Goal: Navigation & Orientation: Find specific page/section

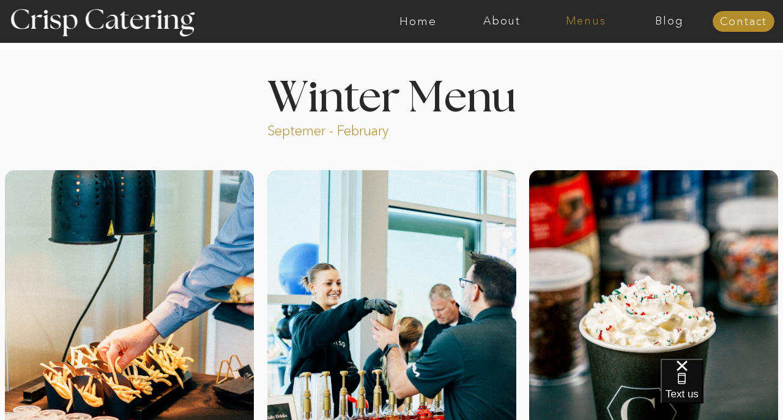
click at [593, 23] on nav "Menus" at bounding box center [586, 21] width 84 height 12
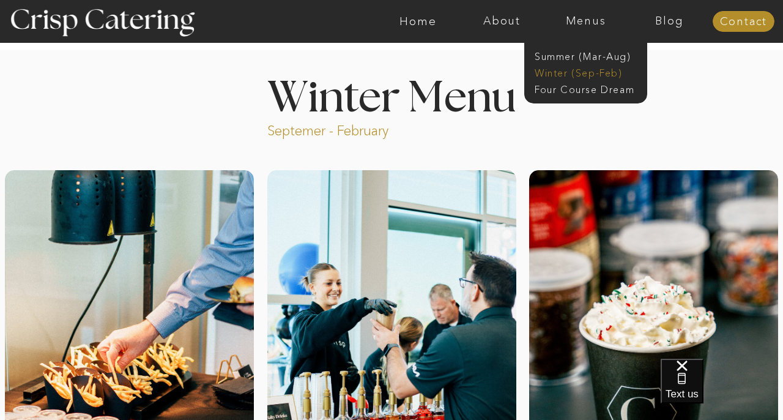
click at [570, 71] on nav "Winter (Sep-Feb)" at bounding box center [585, 72] width 100 height 12
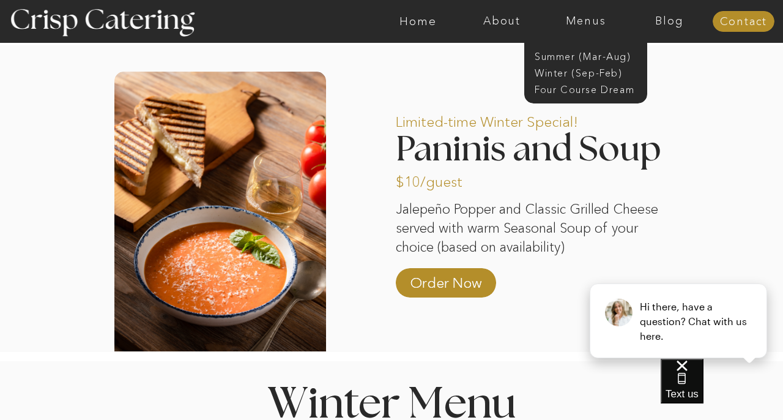
scroll to position [1026, 0]
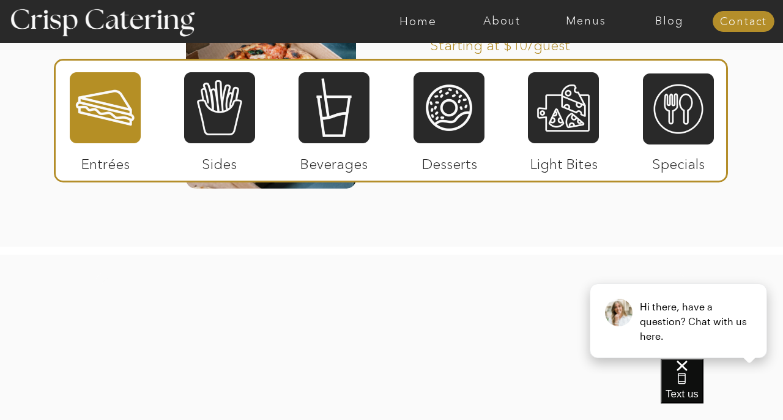
scroll to position [2212, 0]
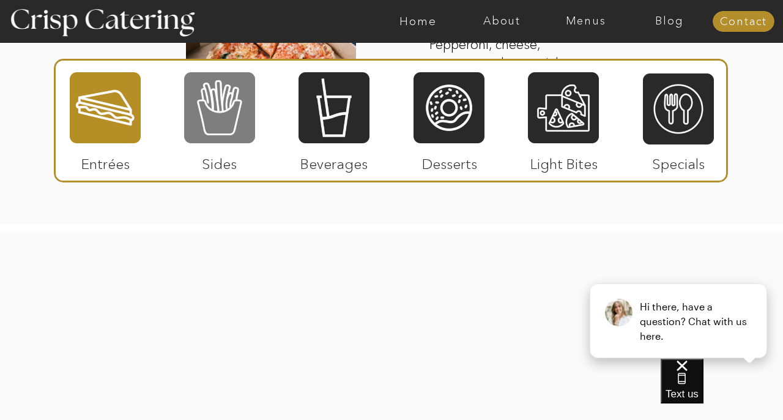
click at [223, 116] on div at bounding box center [219, 107] width 71 height 73
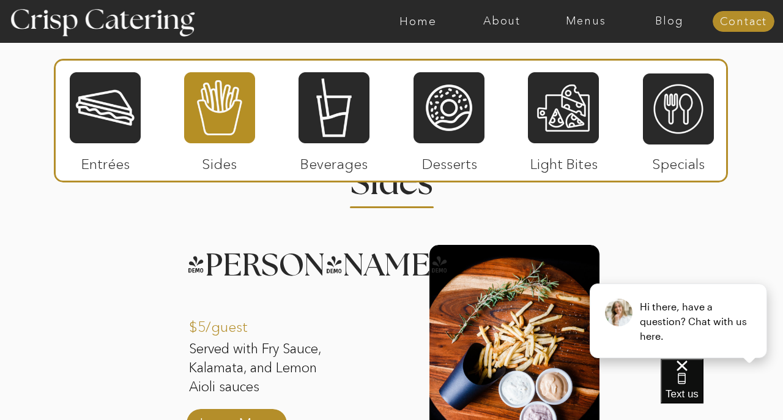
scroll to position [1445, 0]
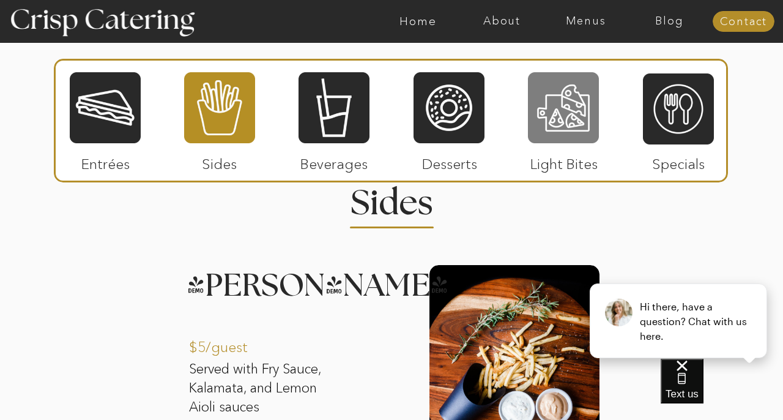
click at [561, 117] on div at bounding box center [563, 107] width 71 height 73
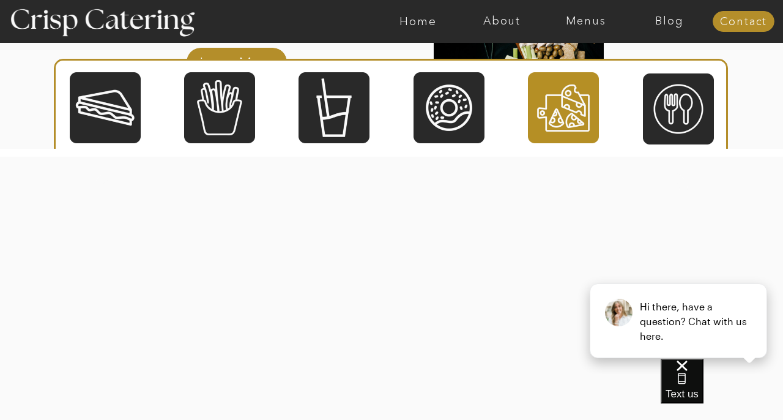
scroll to position [1844, 0]
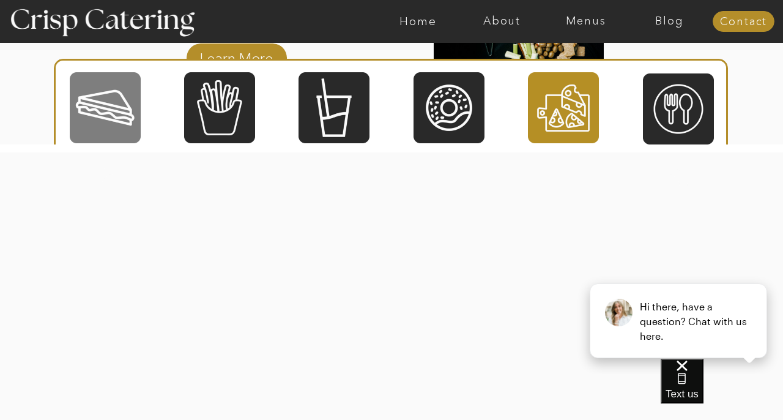
click at [108, 109] on div at bounding box center [105, 107] width 71 height 73
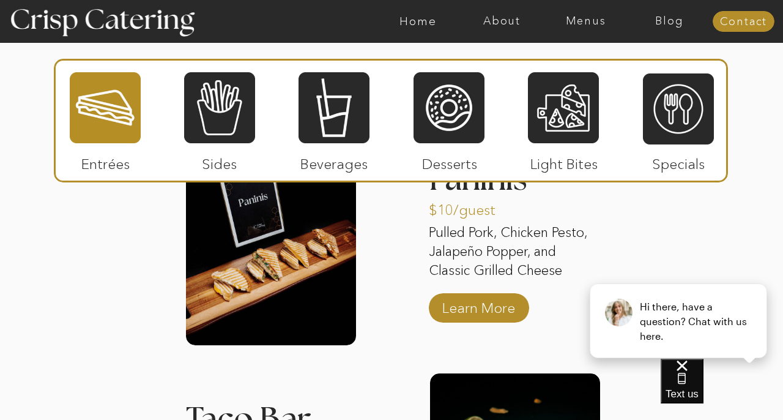
scroll to position [1530, 0]
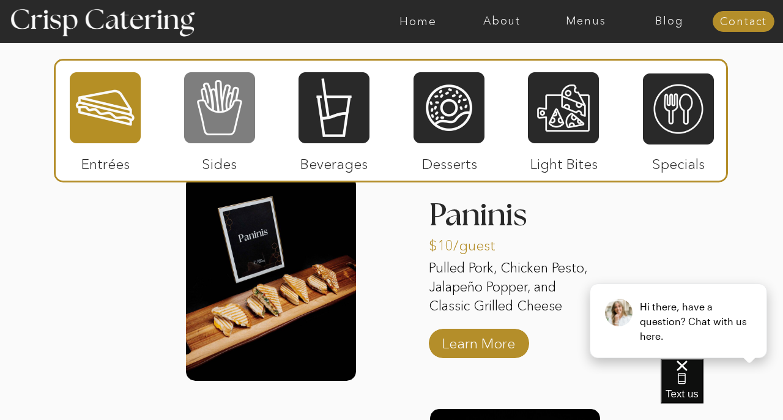
click at [215, 119] on div at bounding box center [219, 107] width 71 height 73
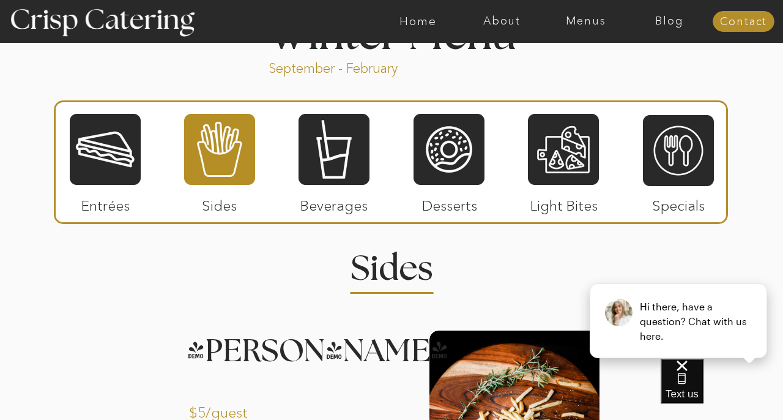
scroll to position [1384, 0]
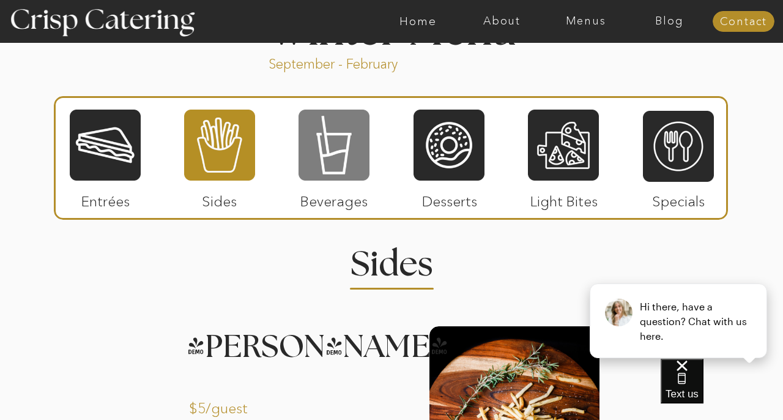
click at [322, 149] on div at bounding box center [334, 144] width 71 height 73
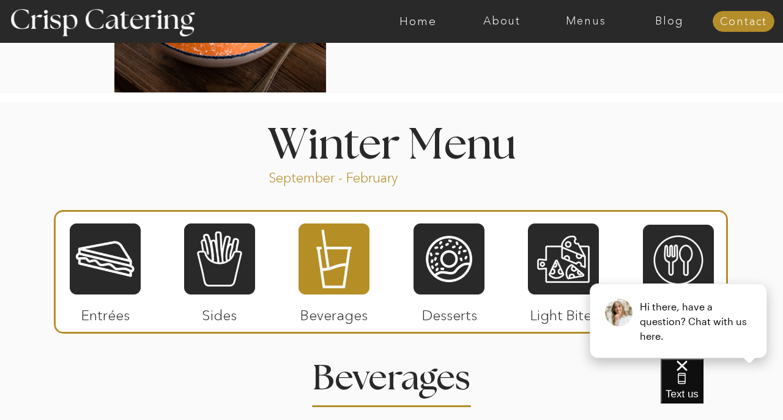
scroll to position [1270, 0]
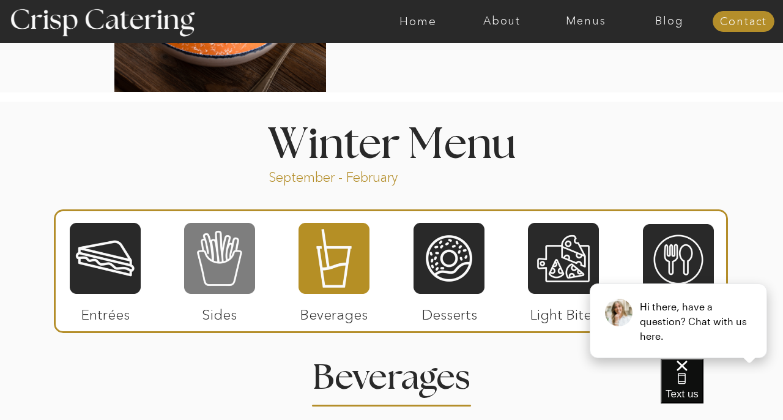
click at [217, 266] on div at bounding box center [219, 258] width 71 height 73
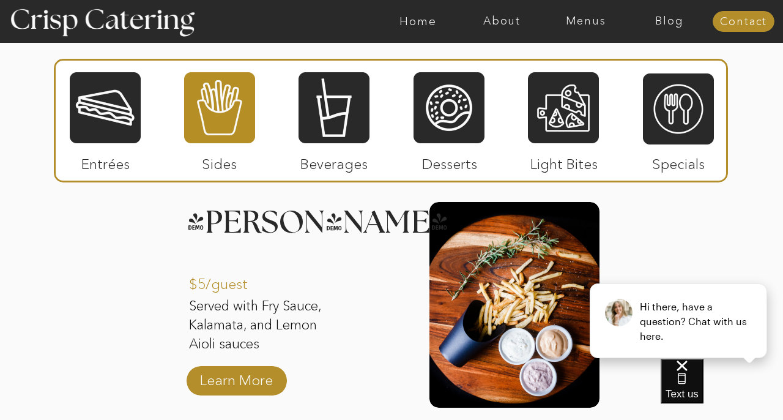
scroll to position [1509, 0]
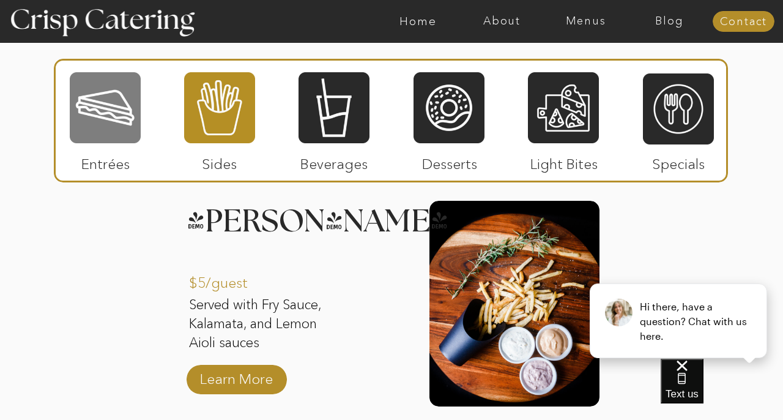
click at [108, 128] on div at bounding box center [105, 107] width 71 height 73
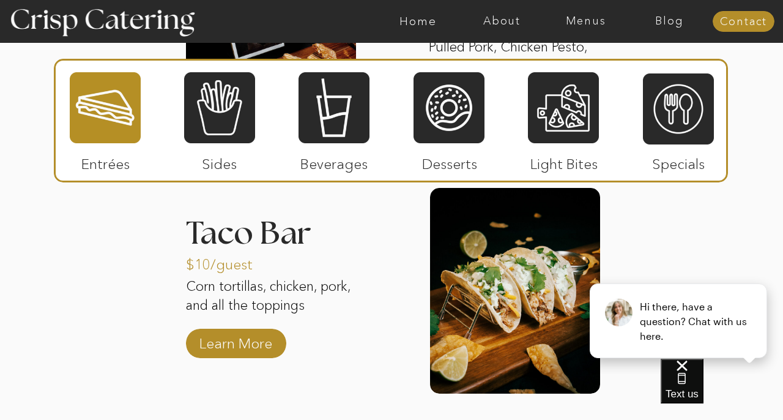
scroll to position [1750, 0]
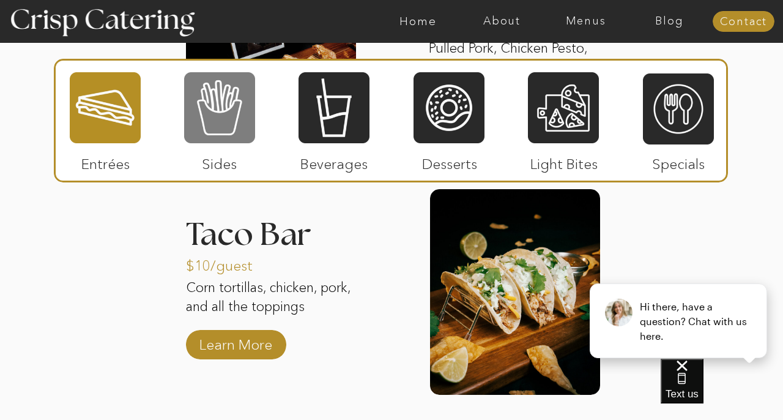
click at [207, 102] on div at bounding box center [219, 107] width 71 height 73
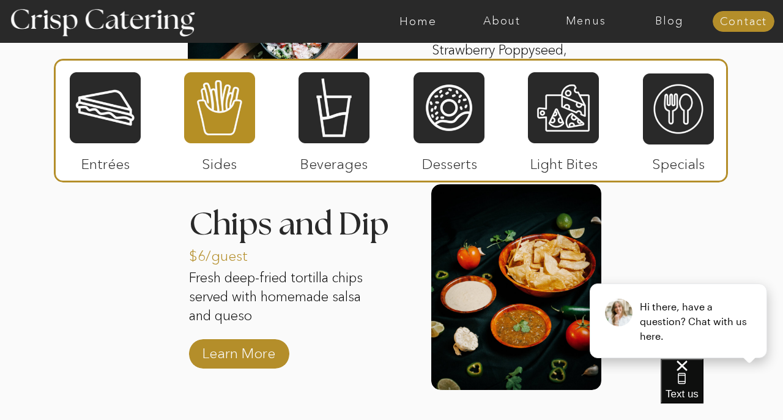
scroll to position [2007, 0]
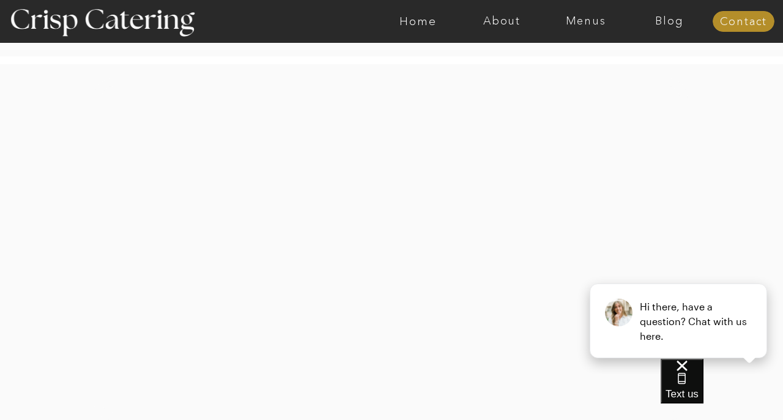
scroll to position [2628, 0]
click at [505, 24] on nav "About" at bounding box center [502, 21] width 84 height 12
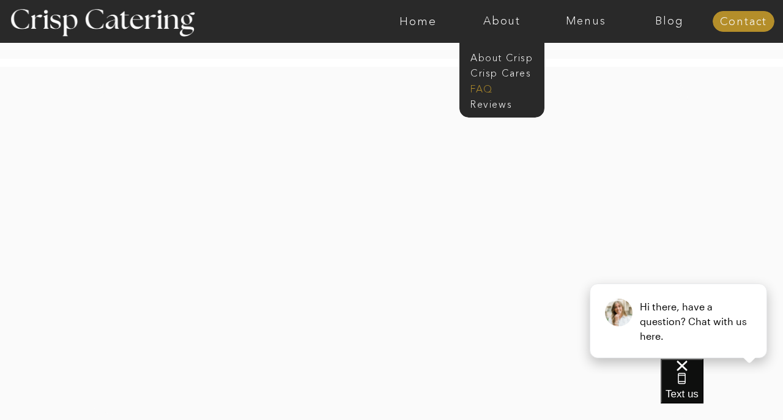
click at [482, 88] on nav "faq" at bounding box center [501, 88] width 61 height 12
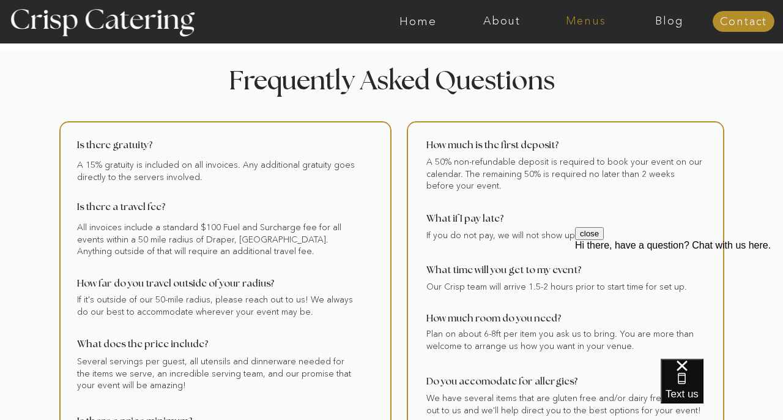
click at [579, 26] on nav "Menus" at bounding box center [586, 21] width 84 height 12
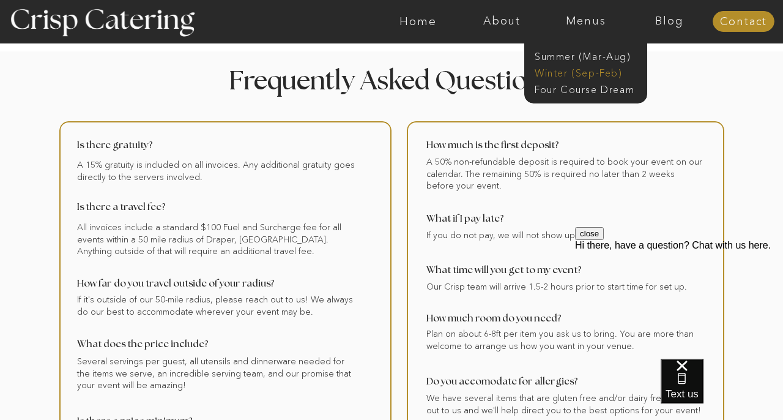
click at [567, 69] on nav "Winter (Sep-Feb)" at bounding box center [585, 72] width 100 height 12
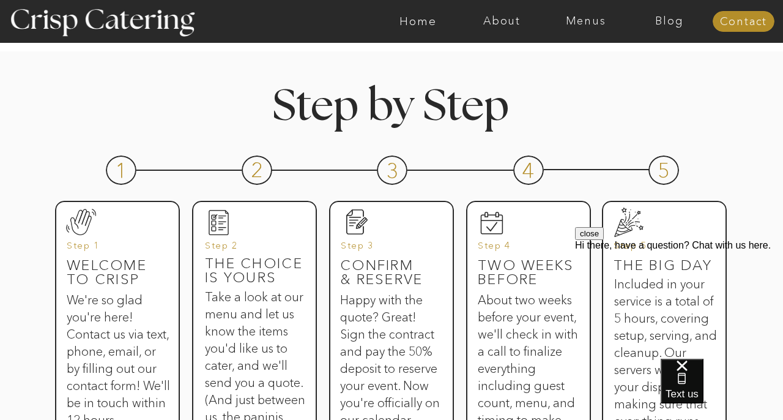
scroll to position [527, 0]
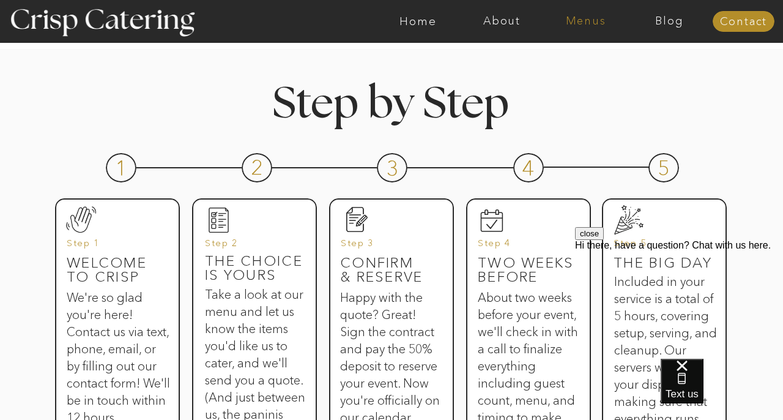
click at [584, 18] on nav "Menus" at bounding box center [586, 21] width 84 height 12
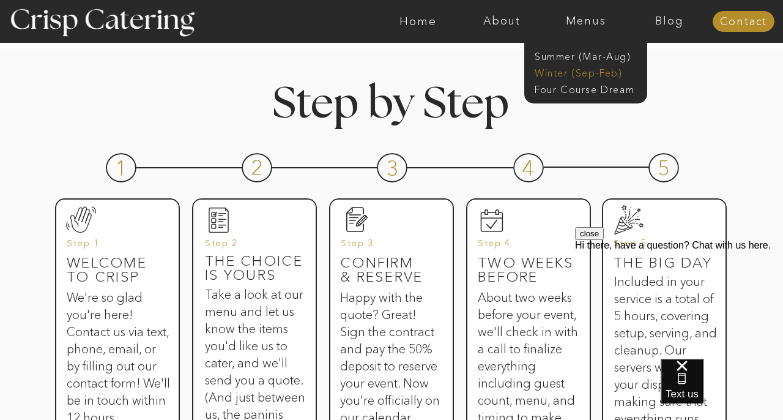
click at [554, 71] on nav "Winter (Sep-Feb)" at bounding box center [585, 72] width 100 height 12
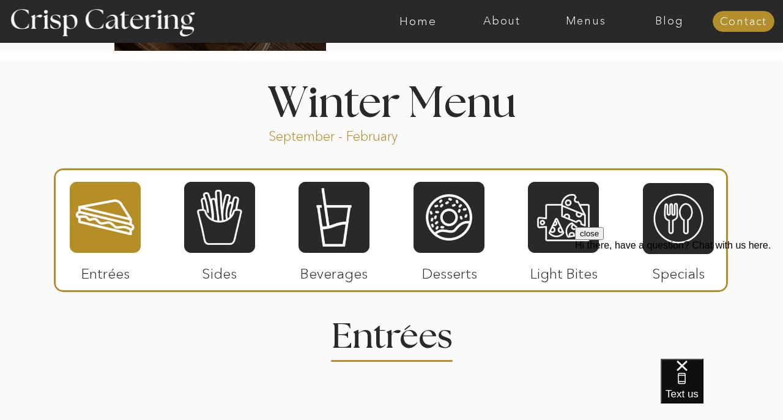
scroll to position [1316, 0]
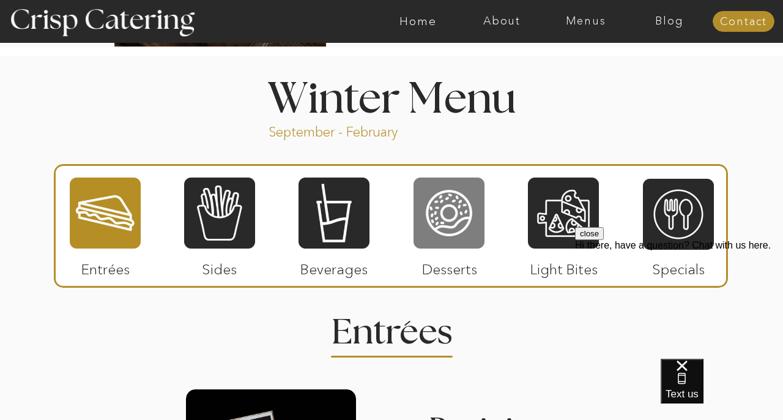
click at [450, 214] on div at bounding box center [449, 212] width 71 height 73
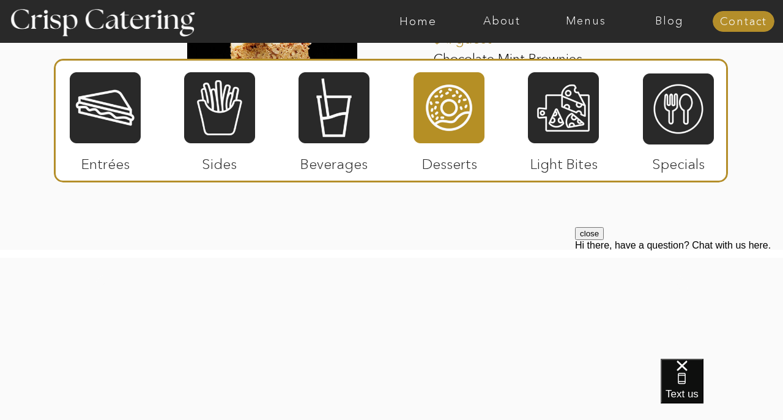
scroll to position [2230, 0]
